Goal: Check status: Check status

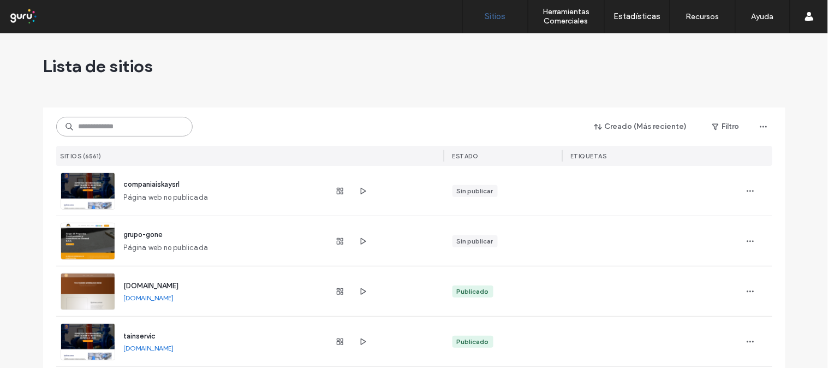
click at [132, 126] on input at bounding box center [124, 127] width 136 height 20
paste input "**********"
type input "**********"
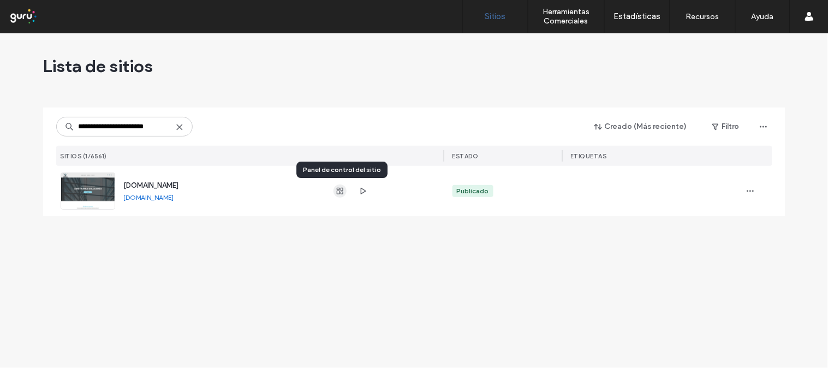
scroll to position [0, 0]
click at [336, 195] on span "button" at bounding box center [339, 190] width 13 height 13
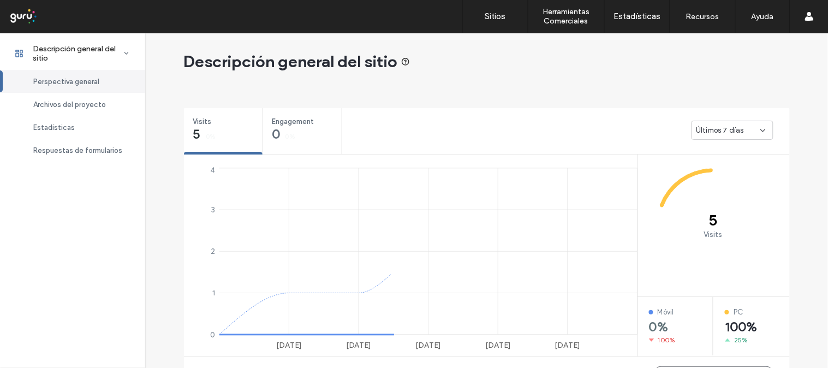
click at [96, 79] on span "Perspectiva general" at bounding box center [66, 82] width 66 height 8
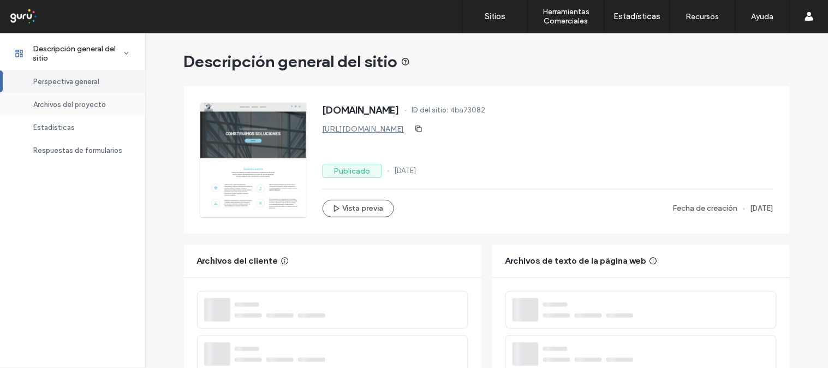
click at [87, 103] on span "Archivos del proyecto" at bounding box center [69, 104] width 73 height 8
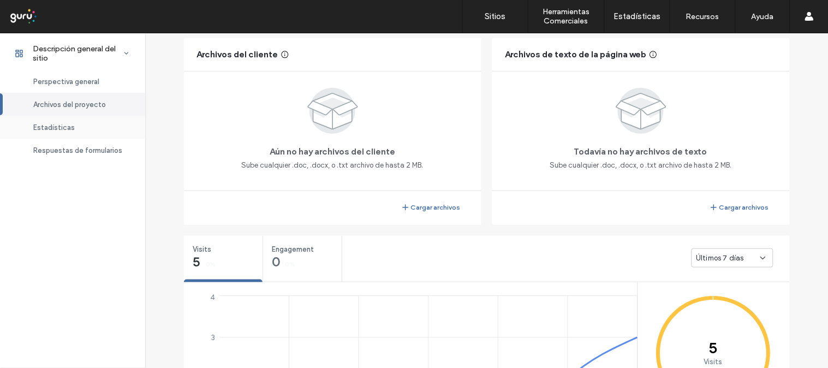
click at [64, 123] on span "Estadísticas" at bounding box center [53, 127] width 41 height 8
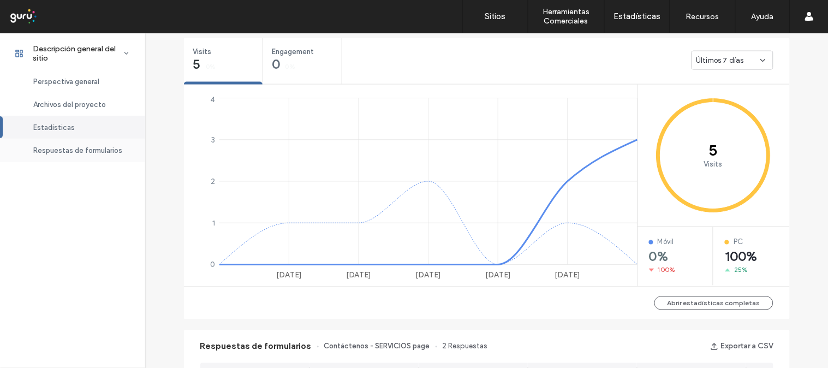
click at [68, 150] on span "Respuestas de formularios" at bounding box center [77, 150] width 89 height 8
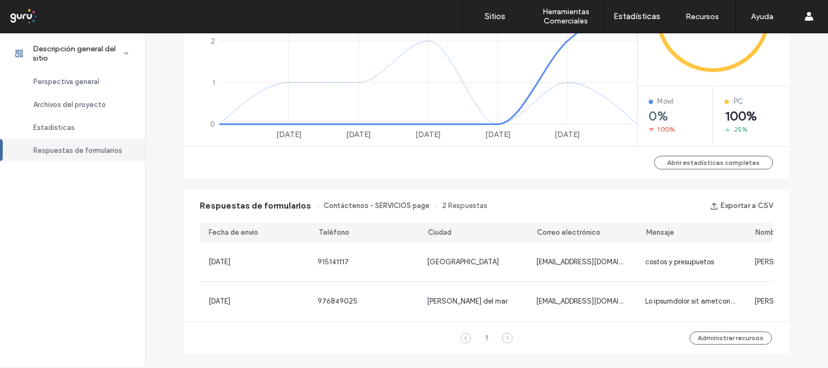
scroll to position [569, 0]
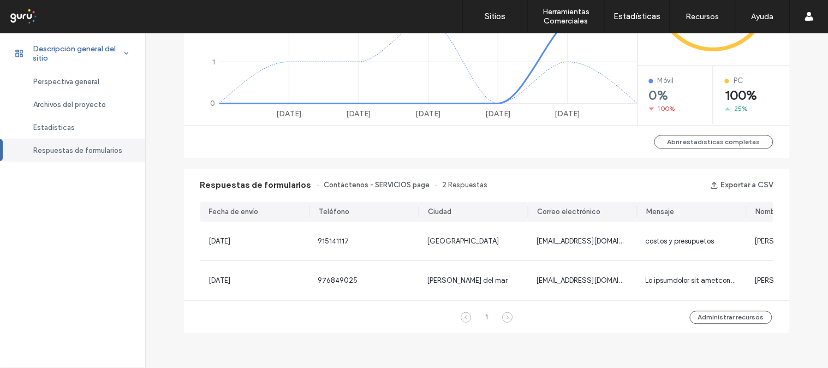
click at [119, 53] on span at bounding box center [127, 53] width 24 height 11
click at [119, 53] on span "Descripción general del sitio" at bounding box center [78, 53] width 91 height 19
